Goal: Check status: Check status

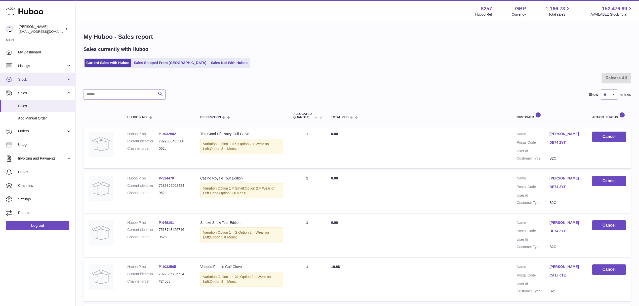
click at [36, 76] on link "Stock" at bounding box center [37, 80] width 75 height 14
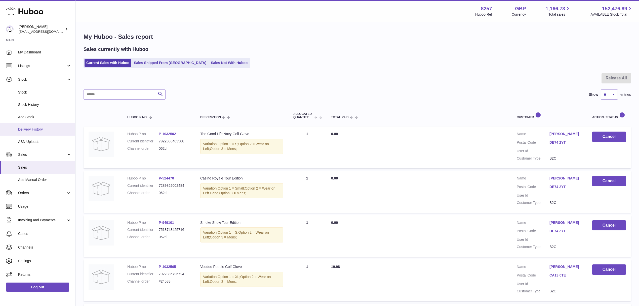
click at [28, 130] on span "Delivery History" at bounding box center [44, 129] width 53 height 5
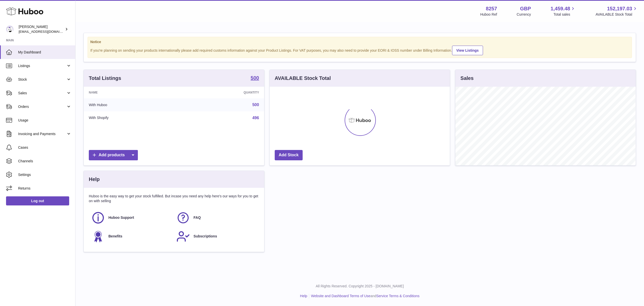
click at [28, 81] on span "Stock" at bounding box center [42, 79] width 48 height 5
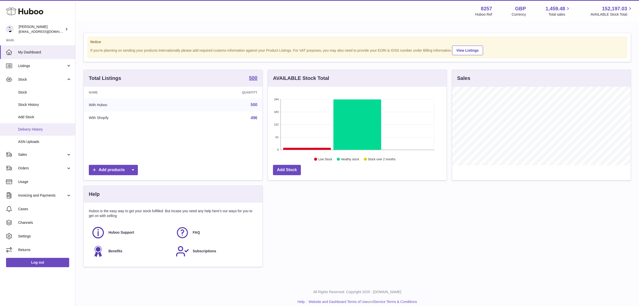
click at [26, 127] on span "Delivery History" at bounding box center [44, 129] width 53 height 5
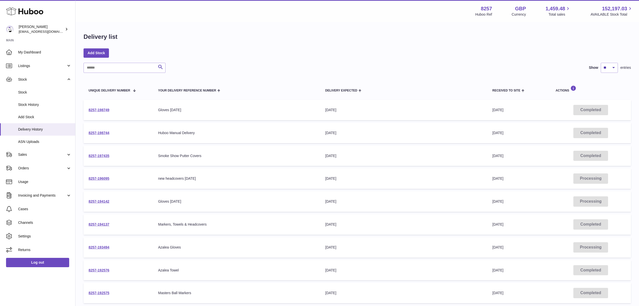
click at [97, 175] on td "8257-196095" at bounding box center [118, 178] width 69 height 20
click at [96, 177] on link "8257-196095" at bounding box center [99, 178] width 21 height 4
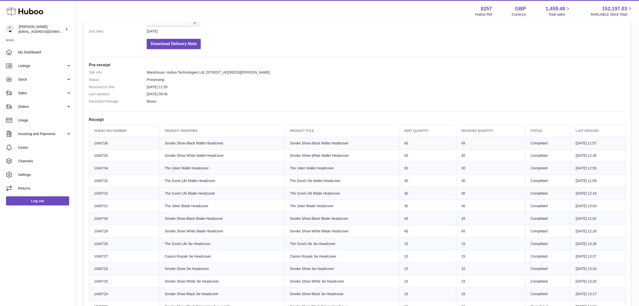
scroll to position [96, 0]
drag, startPoint x: 615, startPoint y: 173, endPoint x: 90, endPoint y: 128, distance: 526.8
click at [90, 128] on table "Huboo SKU Number Product Identifier Product title Sent Quantity Received Quanti…" at bounding box center [357, 269] width 537 height 288
copy table "Huboo SKU Number Product Identifier Product title Sent Quantity Received Quanti…"
